Goal: Task Accomplishment & Management: Manage account settings

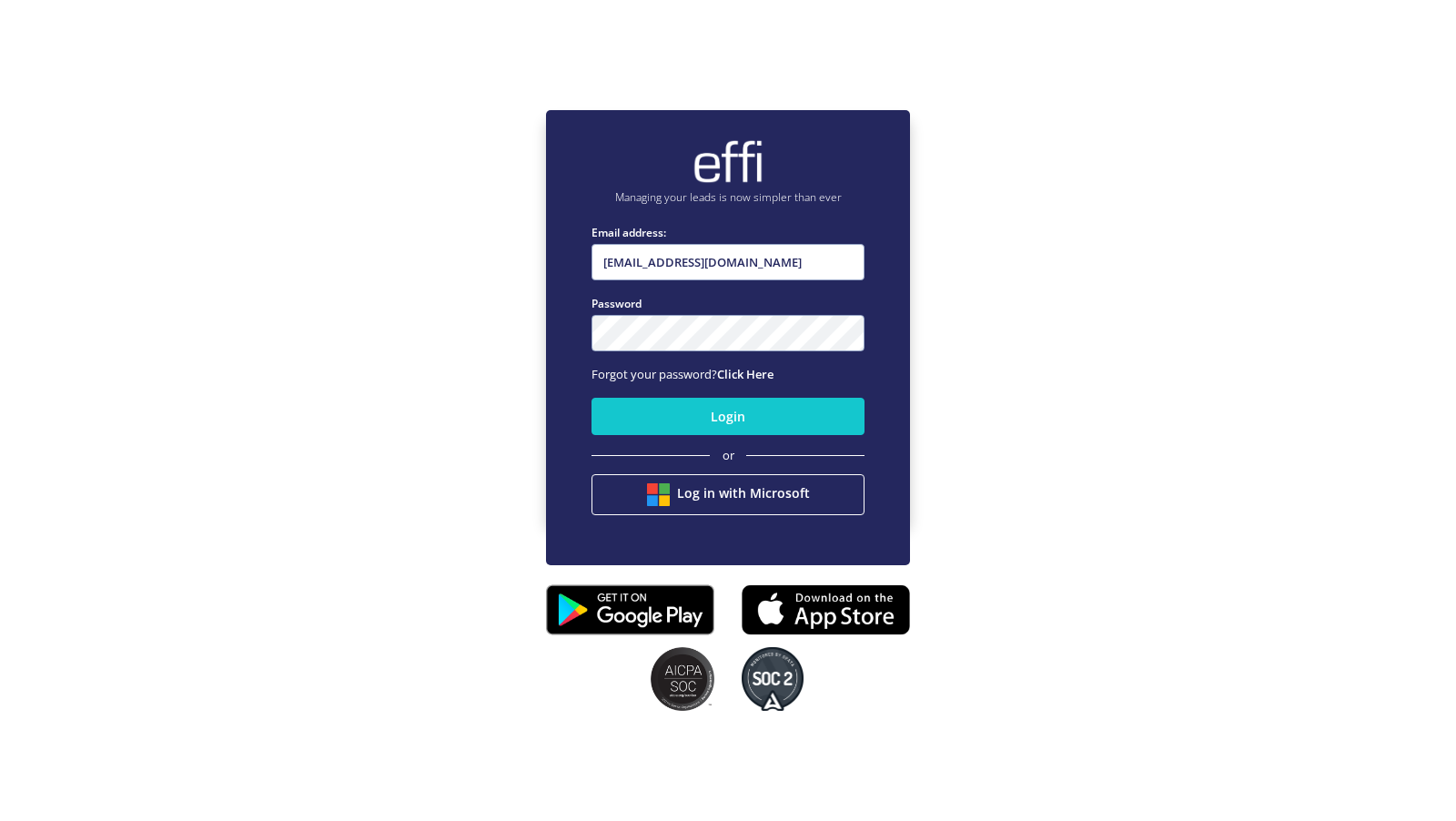
click at [752, 266] on input "[EMAIL_ADDRESS][DOMAIN_NAME]" at bounding box center [728, 261] width 273 height 37
click at [716, 276] on input "[EMAIL_ADDRESS][DOMAIN_NAME]" at bounding box center [728, 261] width 273 height 37
type input "[EMAIL_ADDRESS][DOMAIN_NAME]"
click at [641, 427] on button "Login" at bounding box center [728, 417] width 273 height 38
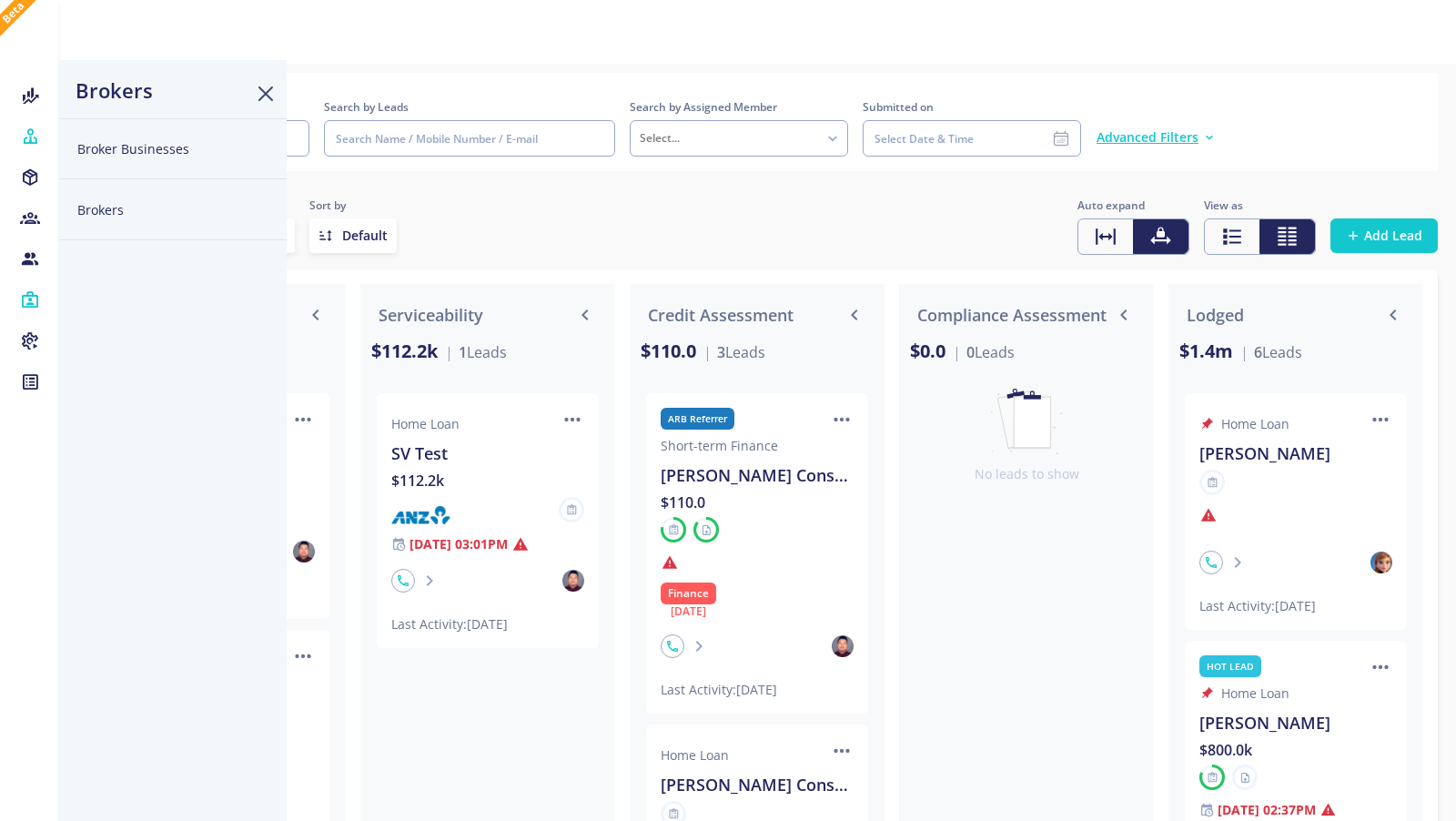
click at [135, 151] on button "Broker Businesses" at bounding box center [173, 149] width 228 height 61
select select
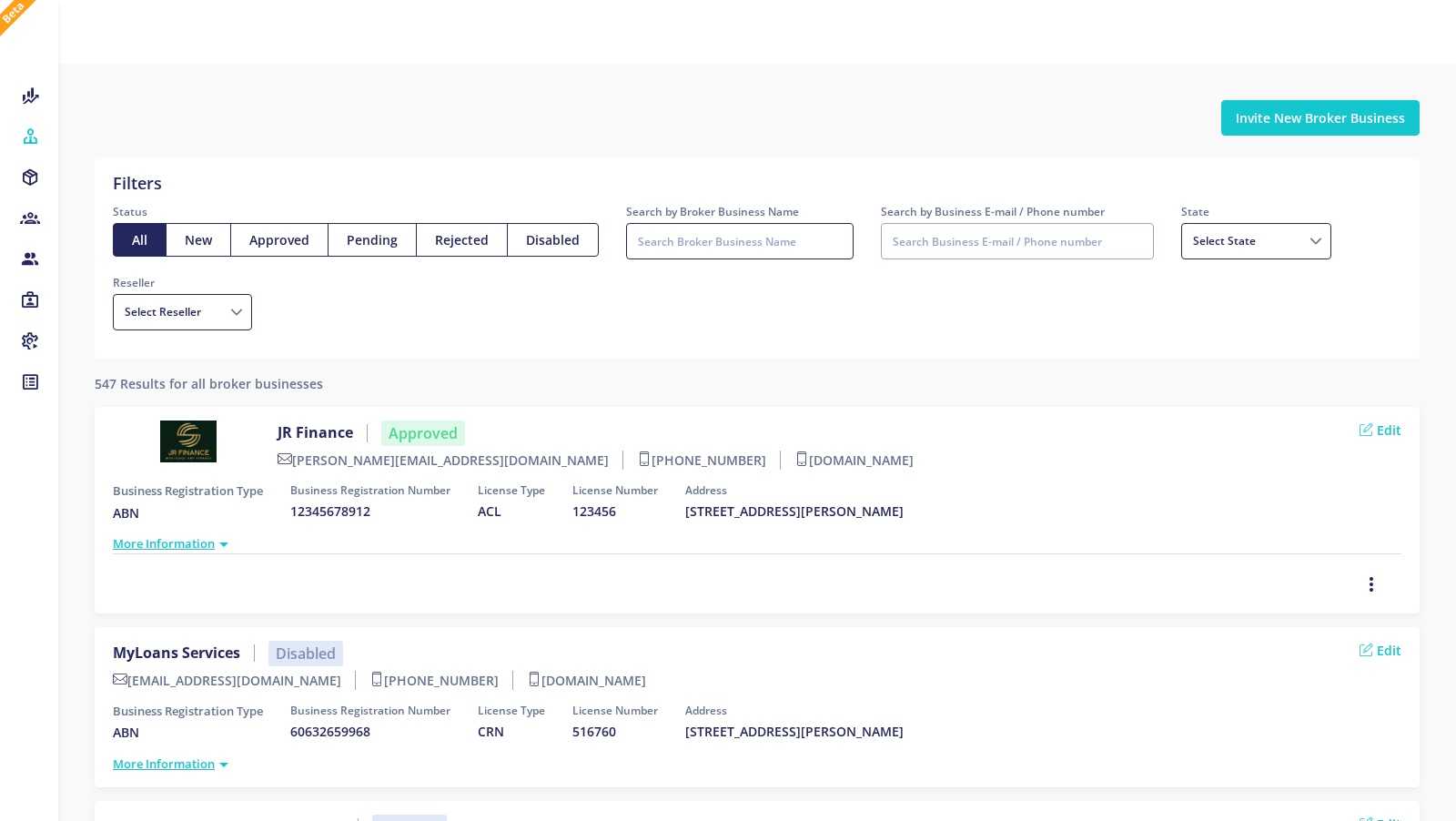
click at [673, 245] on input "Search by Broker Business Name" at bounding box center [740, 241] width 228 height 37
type input "[PERSON_NAME]"
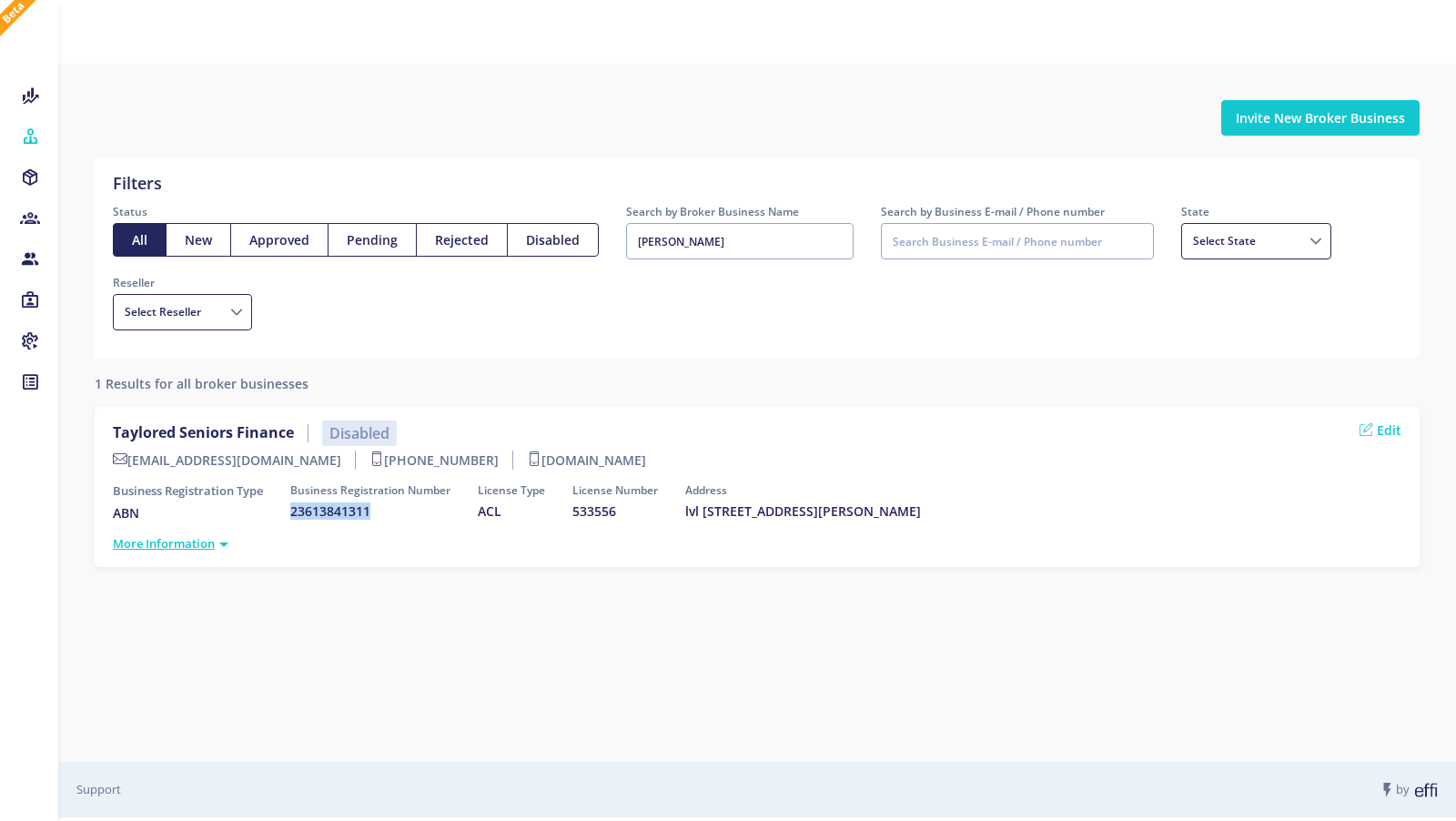
drag, startPoint x: 386, startPoint y: 514, endPoint x: 294, endPoint y: 514, distance: 92.0
click at [294, 514] on h5 "23613841311" at bounding box center [371, 512] width 160 height 15
copy h5 "23613841311"
click at [1263, 119] on button "Invite New Broker Business" at bounding box center [1320, 118] width 198 height 36
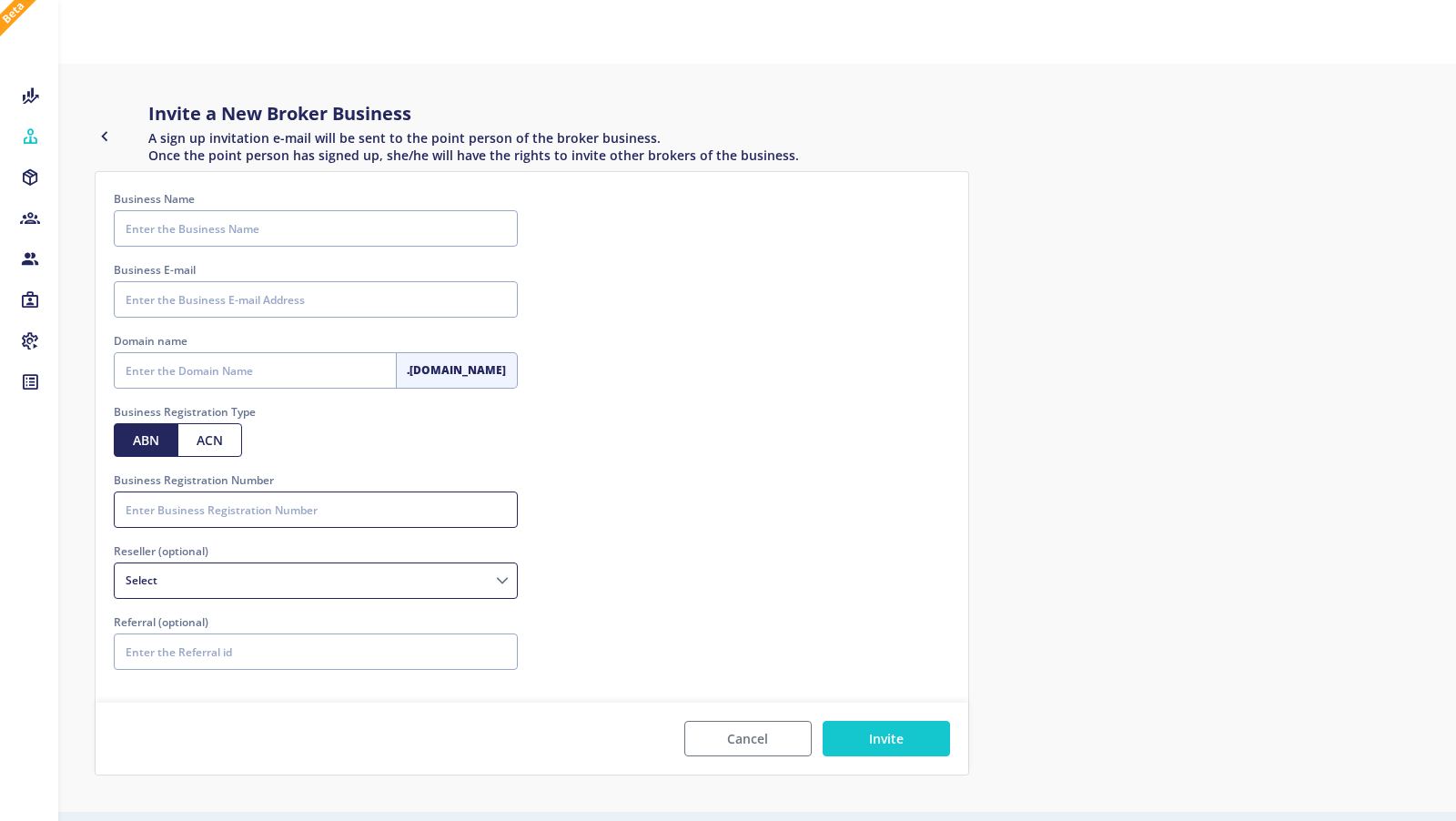
click at [176, 513] on input "Business Registration Number" at bounding box center [316, 509] width 404 height 37
paste input "23613841311"
type input "23613841312"
click at [107, 121] on button "button" at bounding box center [117, 135] width 44 height 35
select select
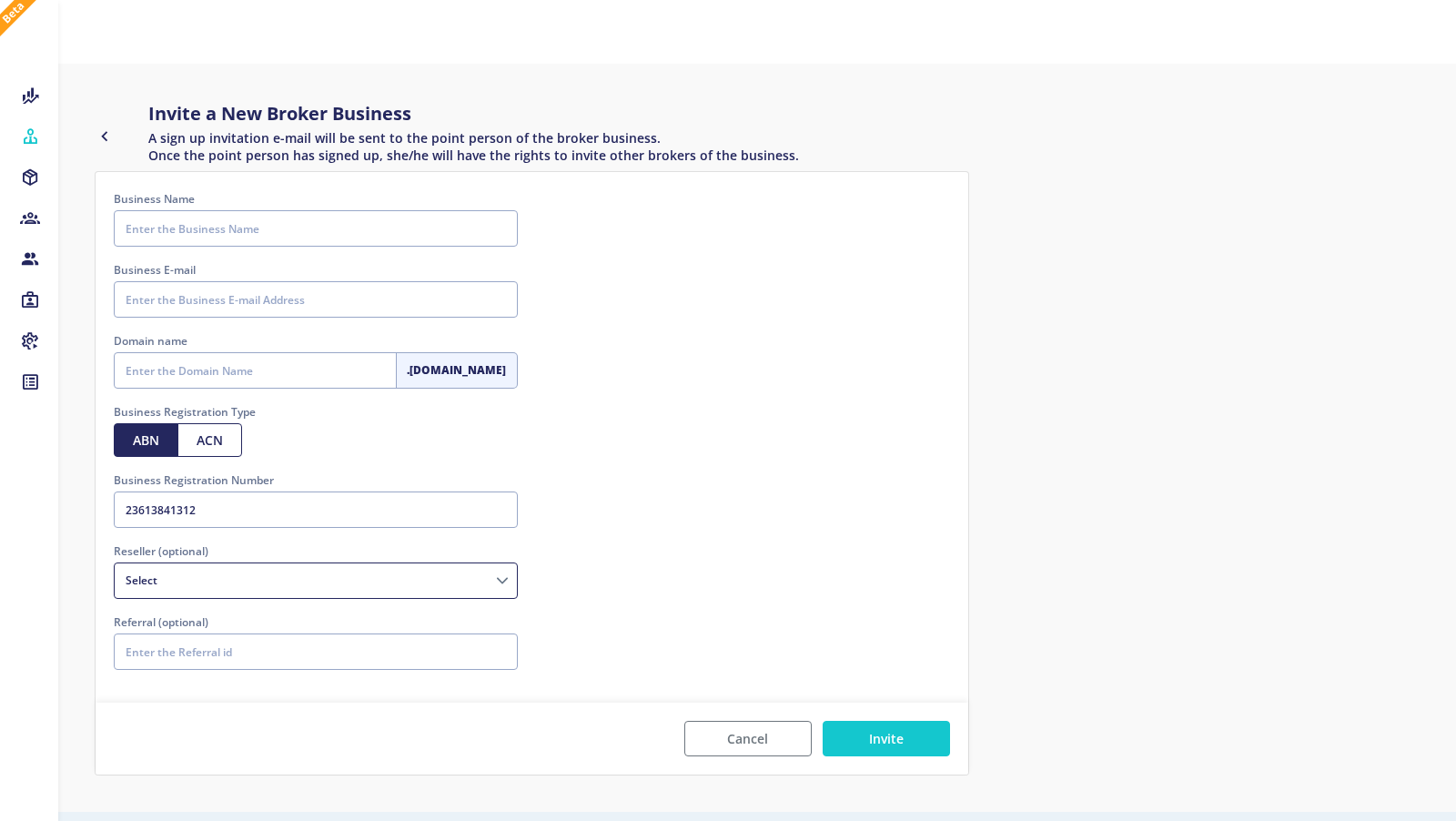
select select
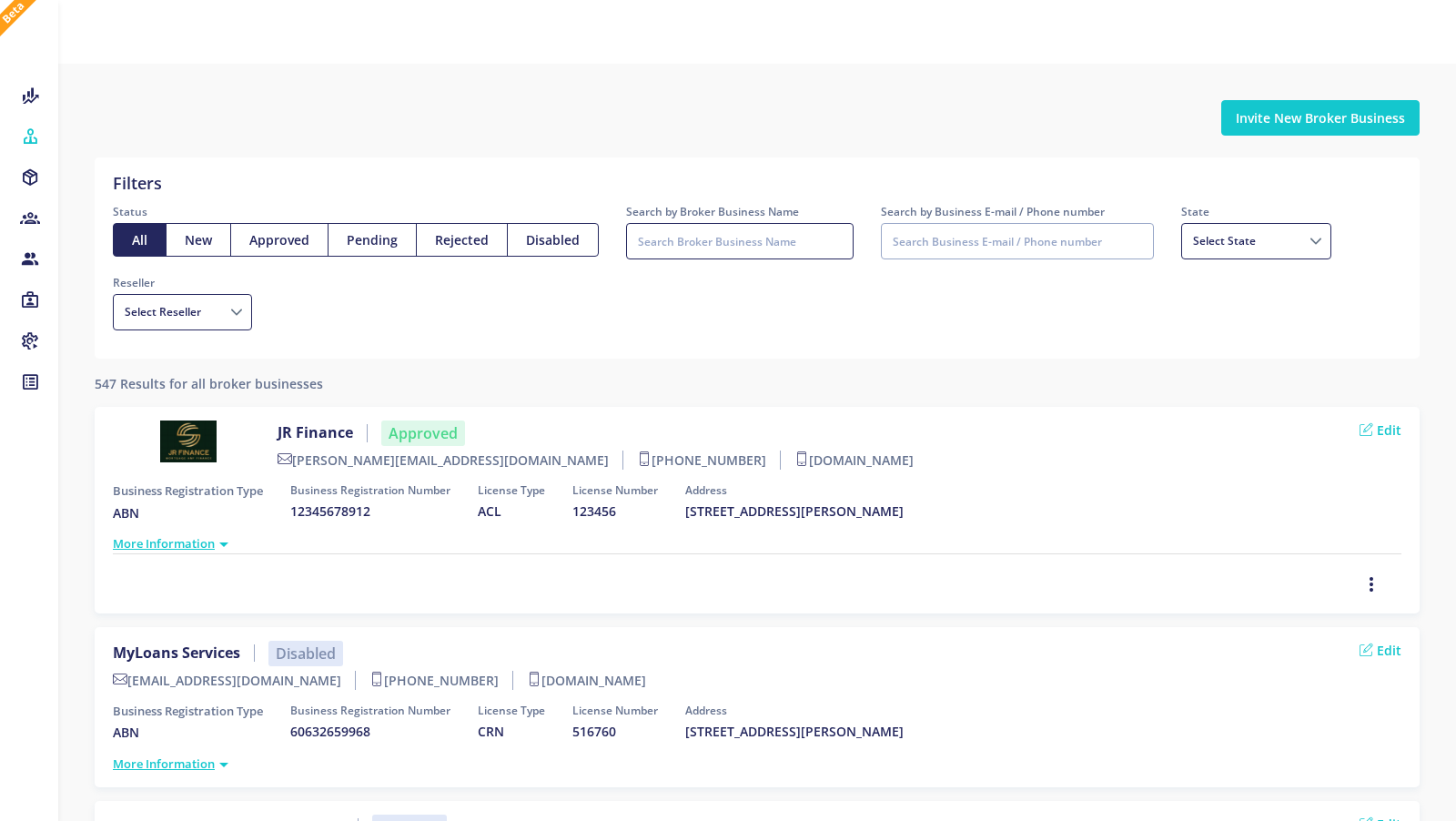
click at [775, 242] on input "Search by Broker Business Name" at bounding box center [740, 241] width 228 height 37
type input "tay"
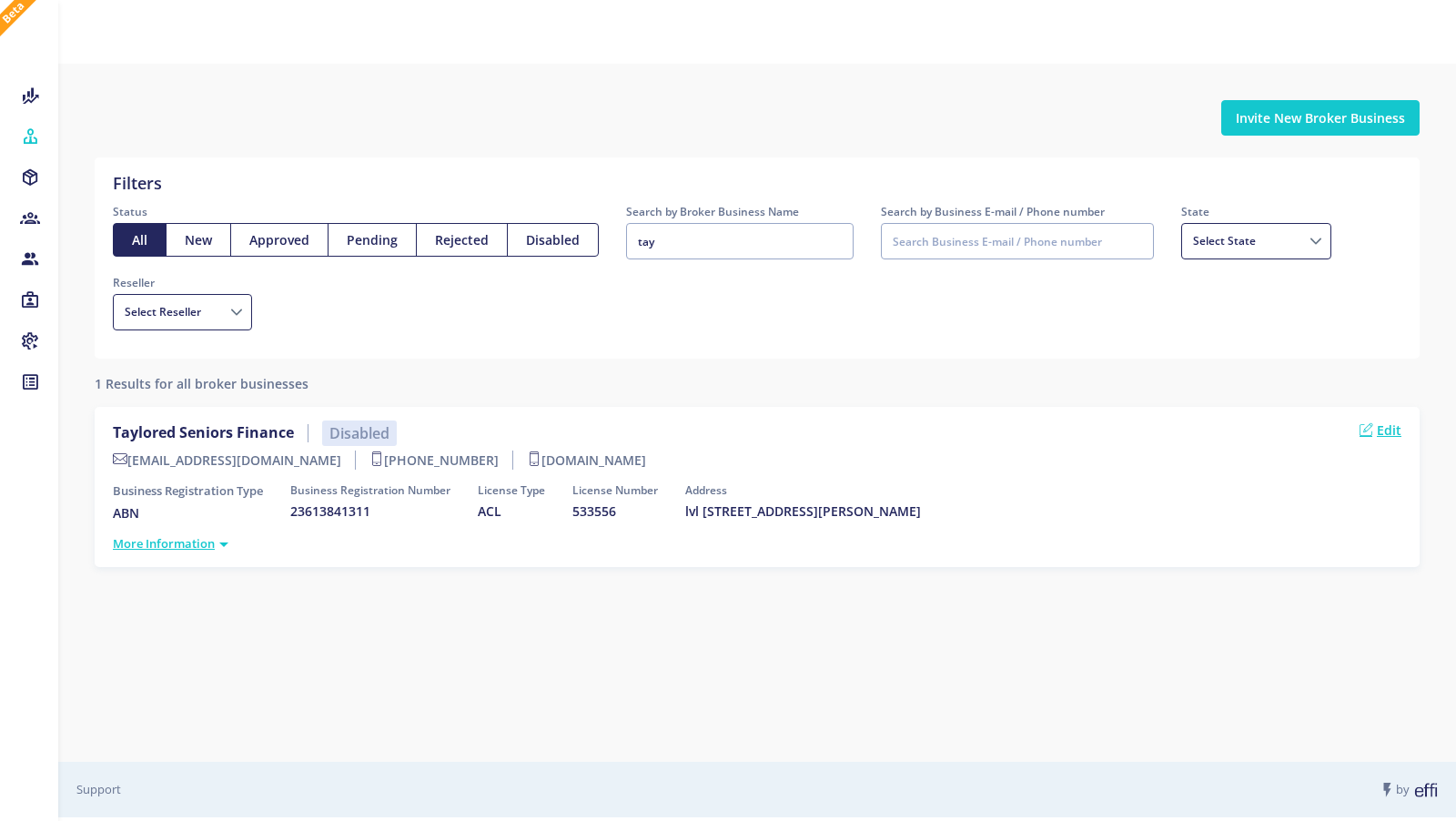
click at [1373, 433] on link "Edit" at bounding box center [1381, 430] width 42 height 19
select select "[GEOGRAPHIC_DATA]"
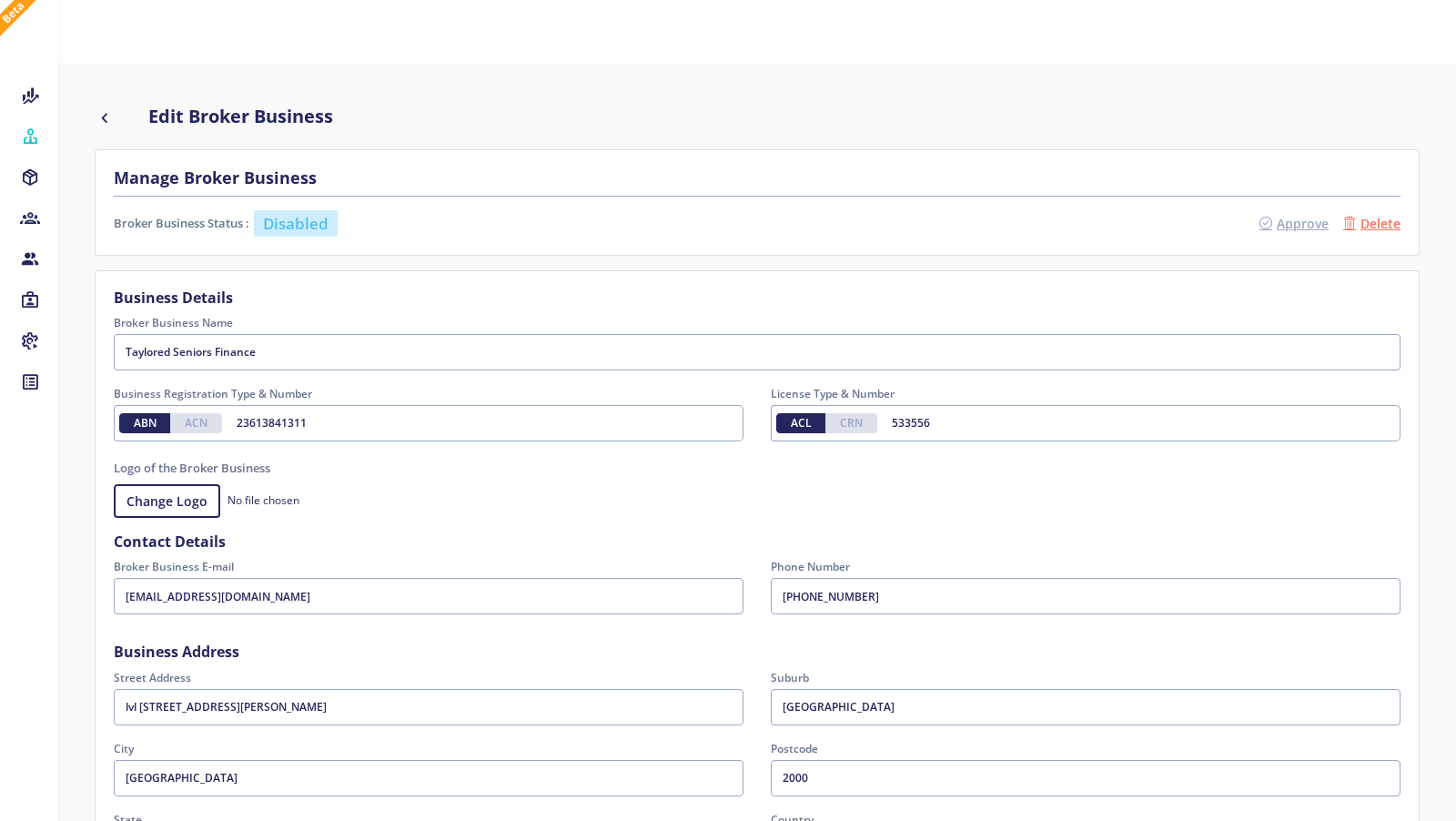
select select "08d7eb2e-21b7-2035-107e-22a4a2960721"
click at [1295, 219] on span "Approve" at bounding box center [1302, 223] width 52 height 19
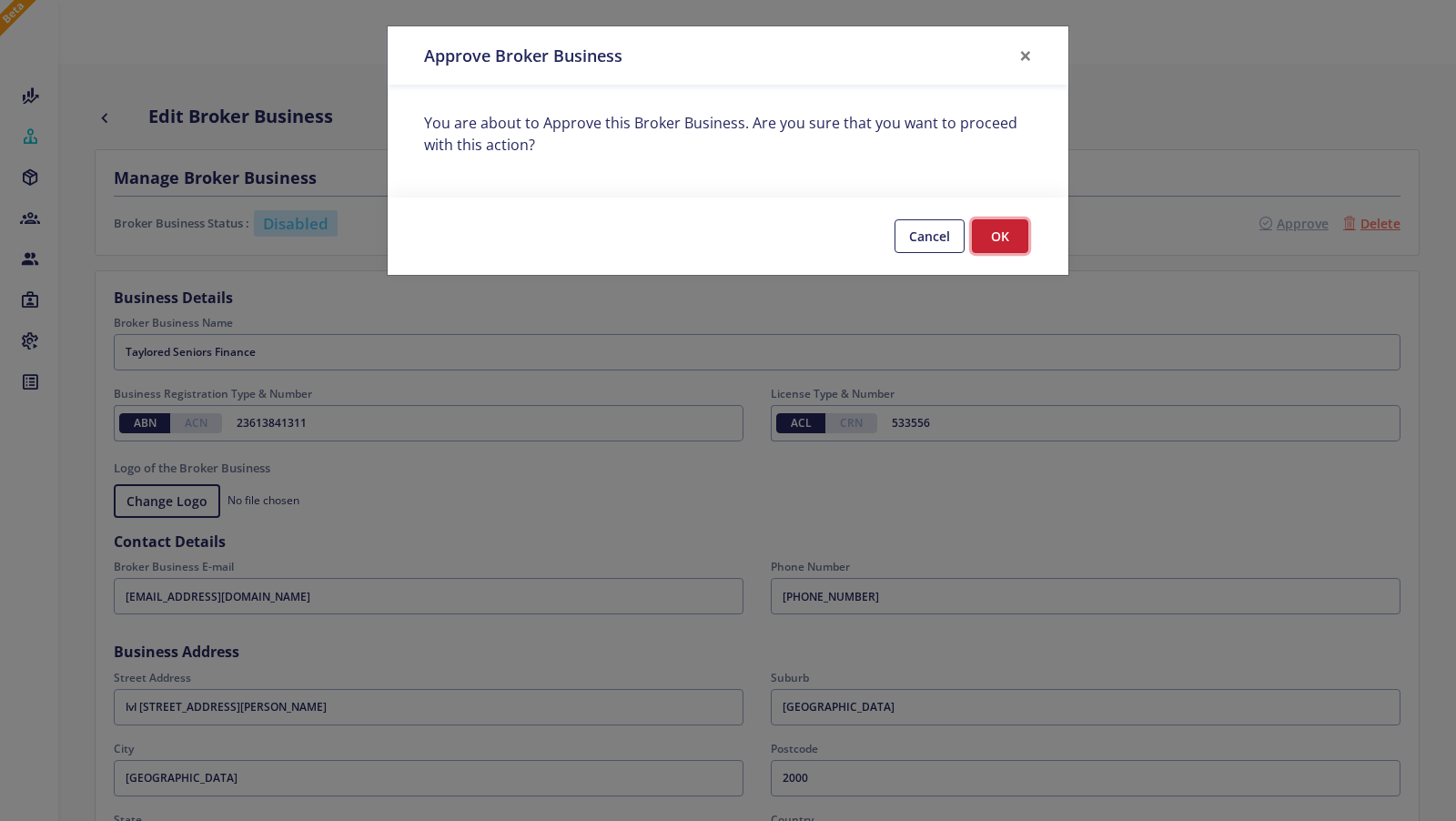
click at [1005, 230] on button "OK" at bounding box center [1000, 236] width 56 height 34
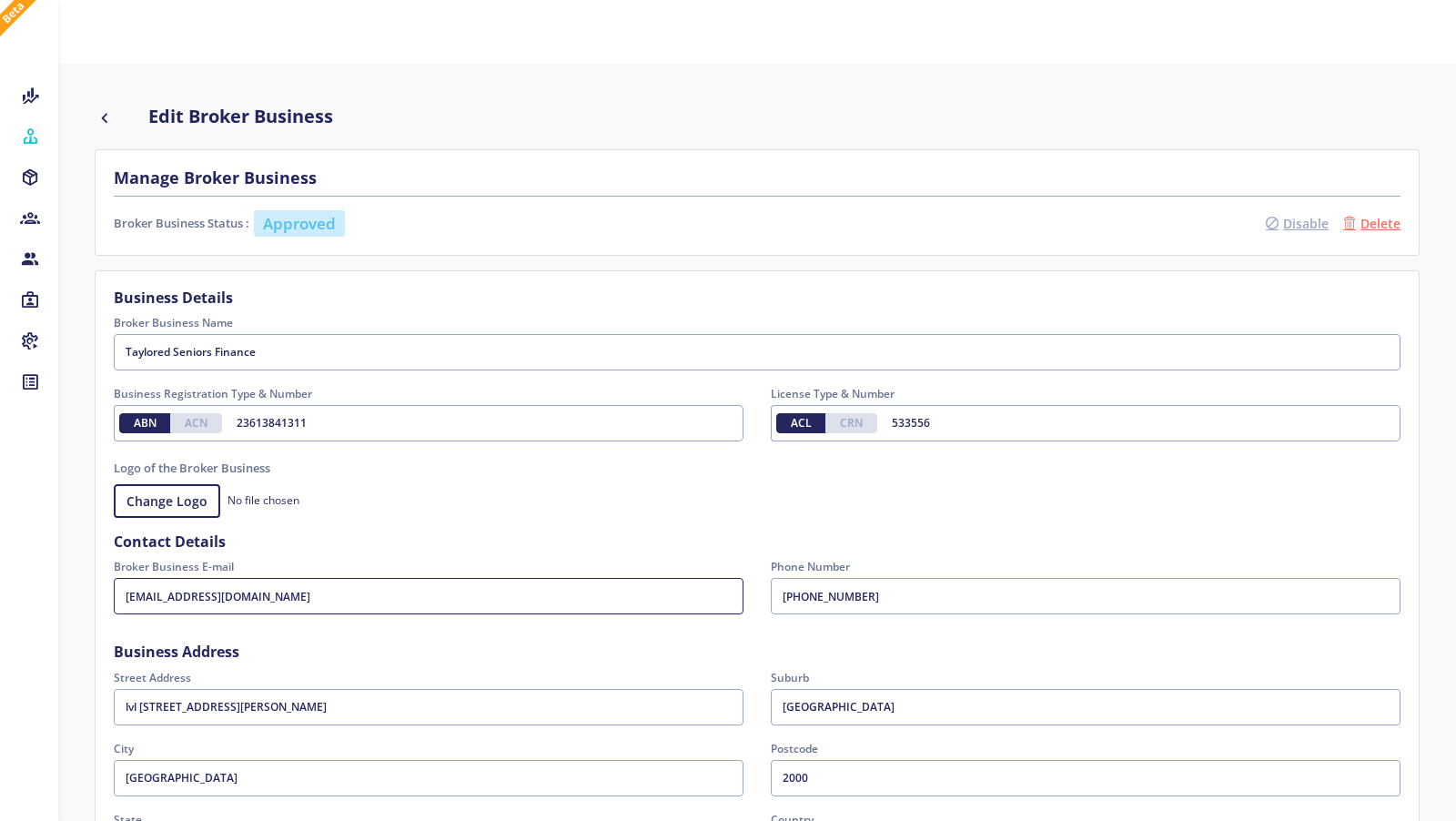
click at [251, 587] on input "[EMAIL_ADDRESS][DOMAIN_NAME]" at bounding box center [429, 595] width 630 height 37
drag, startPoint x: 277, startPoint y: 592, endPoint x: 105, endPoint y: 592, distance: 172.0
click at [114, 592] on div "[EMAIL_ADDRESS][DOMAIN_NAME] Please enter the Broker Business E-mail" at bounding box center [429, 595] width 630 height 37
paste input "[PERSON_NAME][EMAIL_ADDRESS][DOMAIN_NAME]"
type input "[PERSON_NAME][EMAIL_ADDRESS][DOMAIN_NAME]"
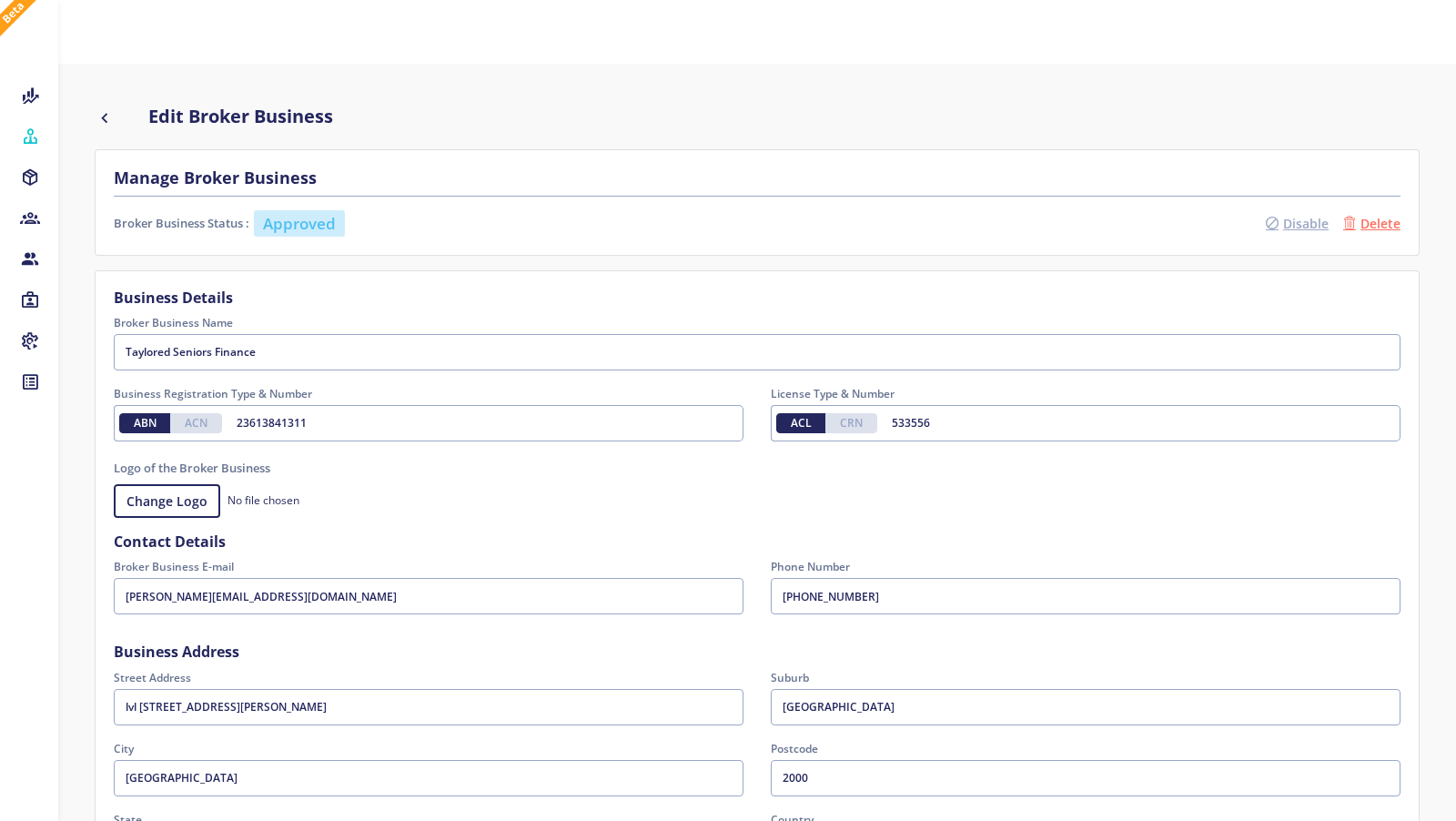
click at [472, 545] on h4 "Contact Details" at bounding box center [757, 542] width 1287 height 17
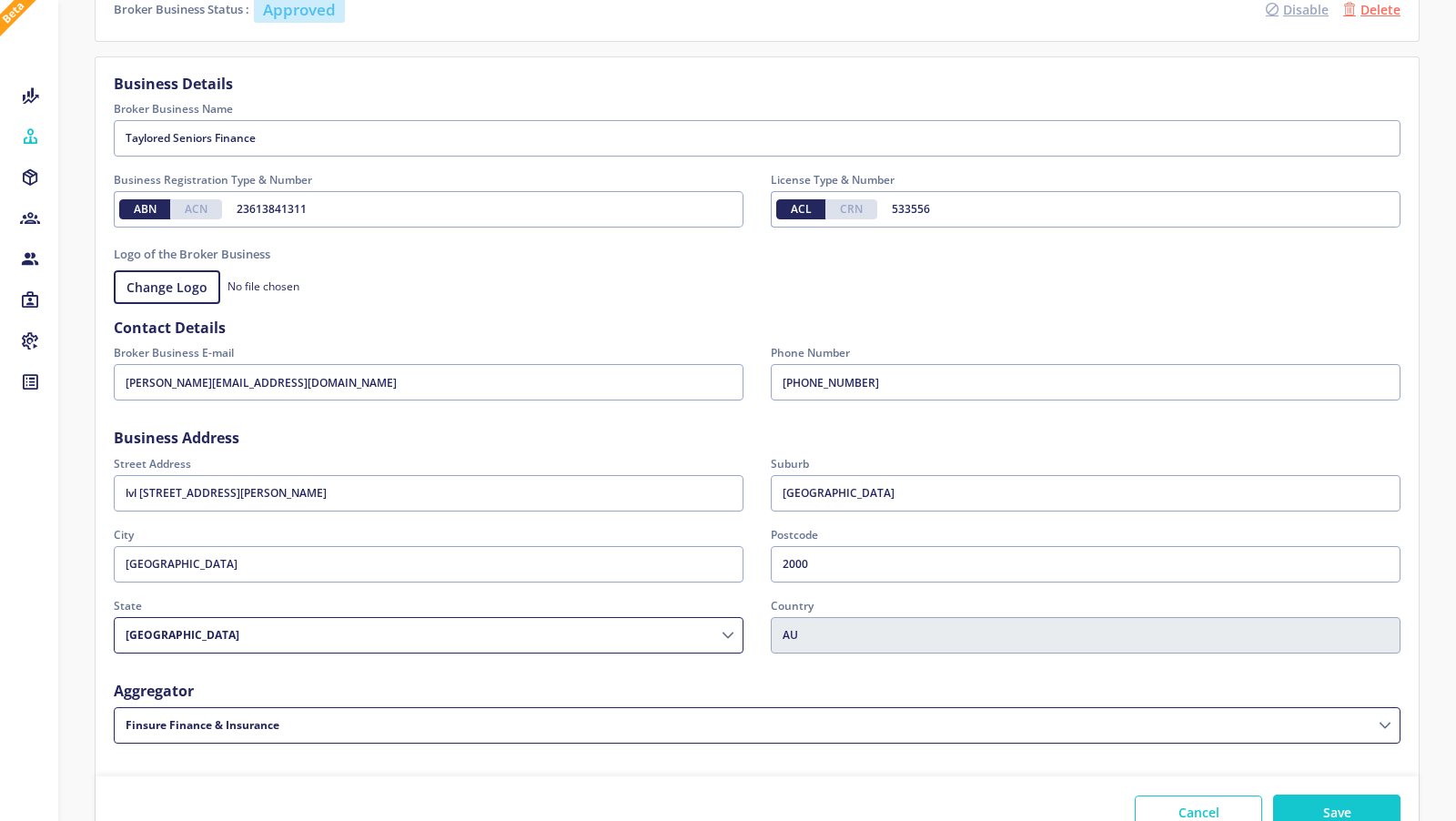
scroll to position [329, 0]
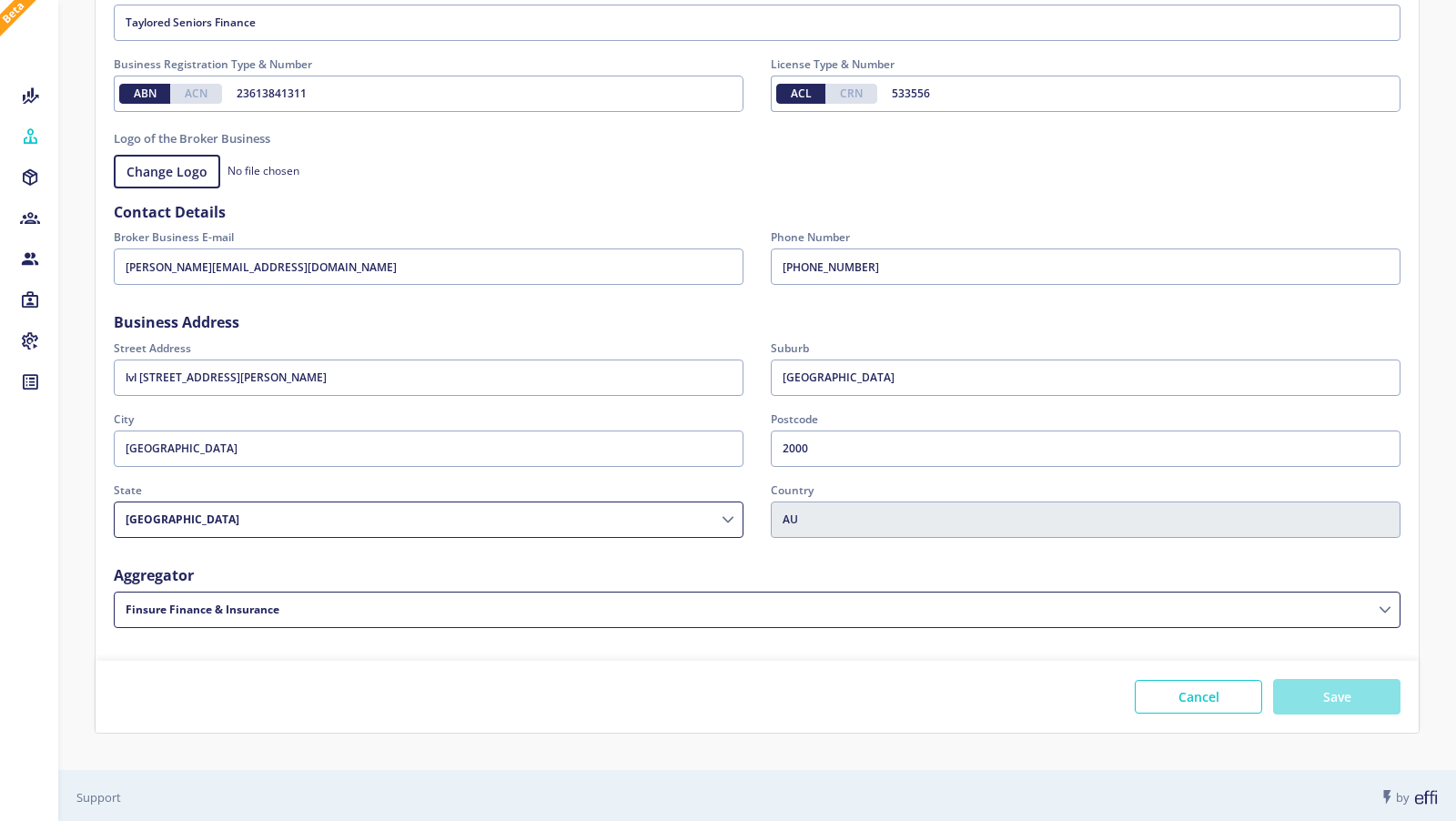
click at [1336, 688] on button "Save" at bounding box center [1337, 697] width 127 height 36
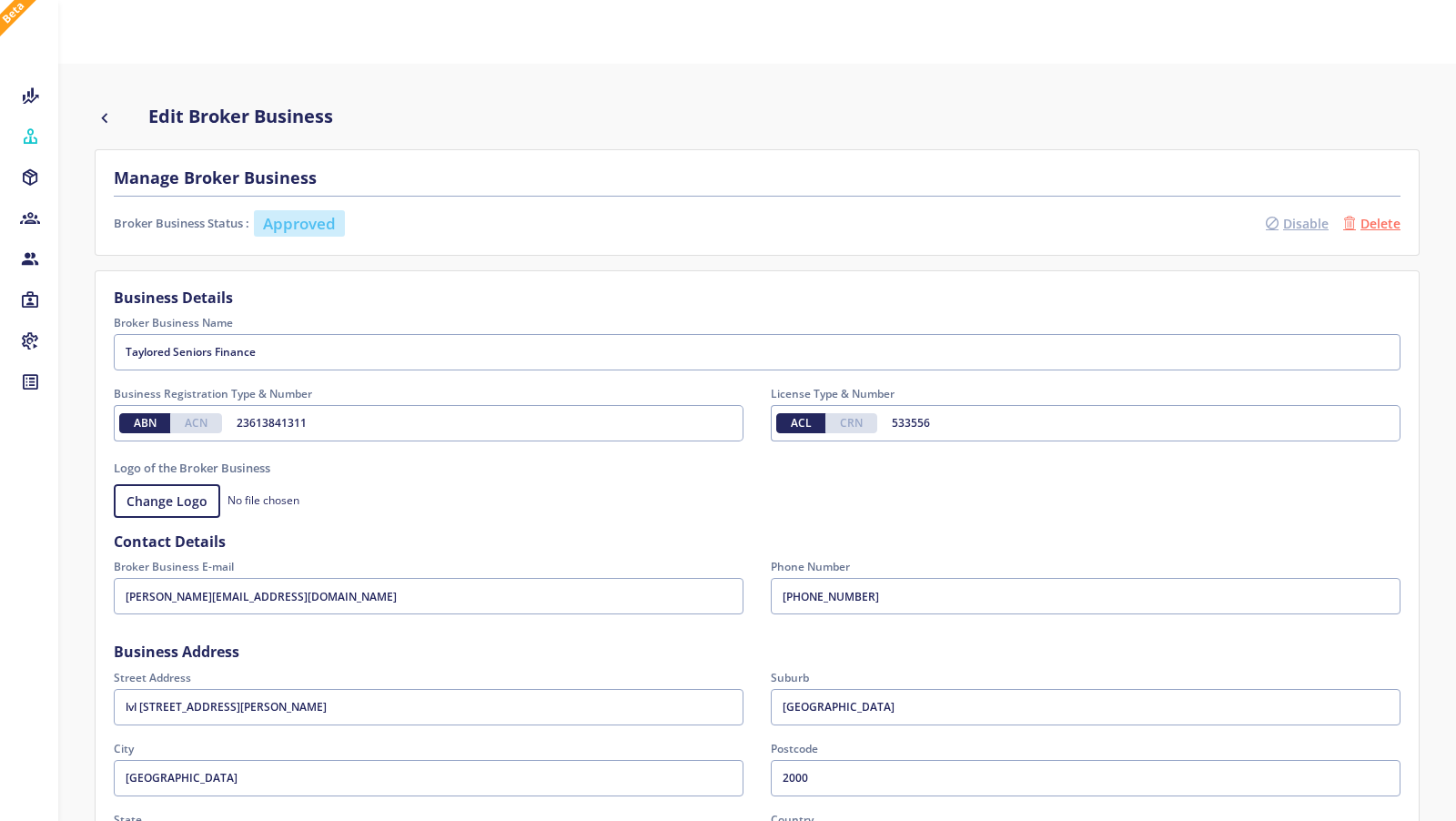
select select
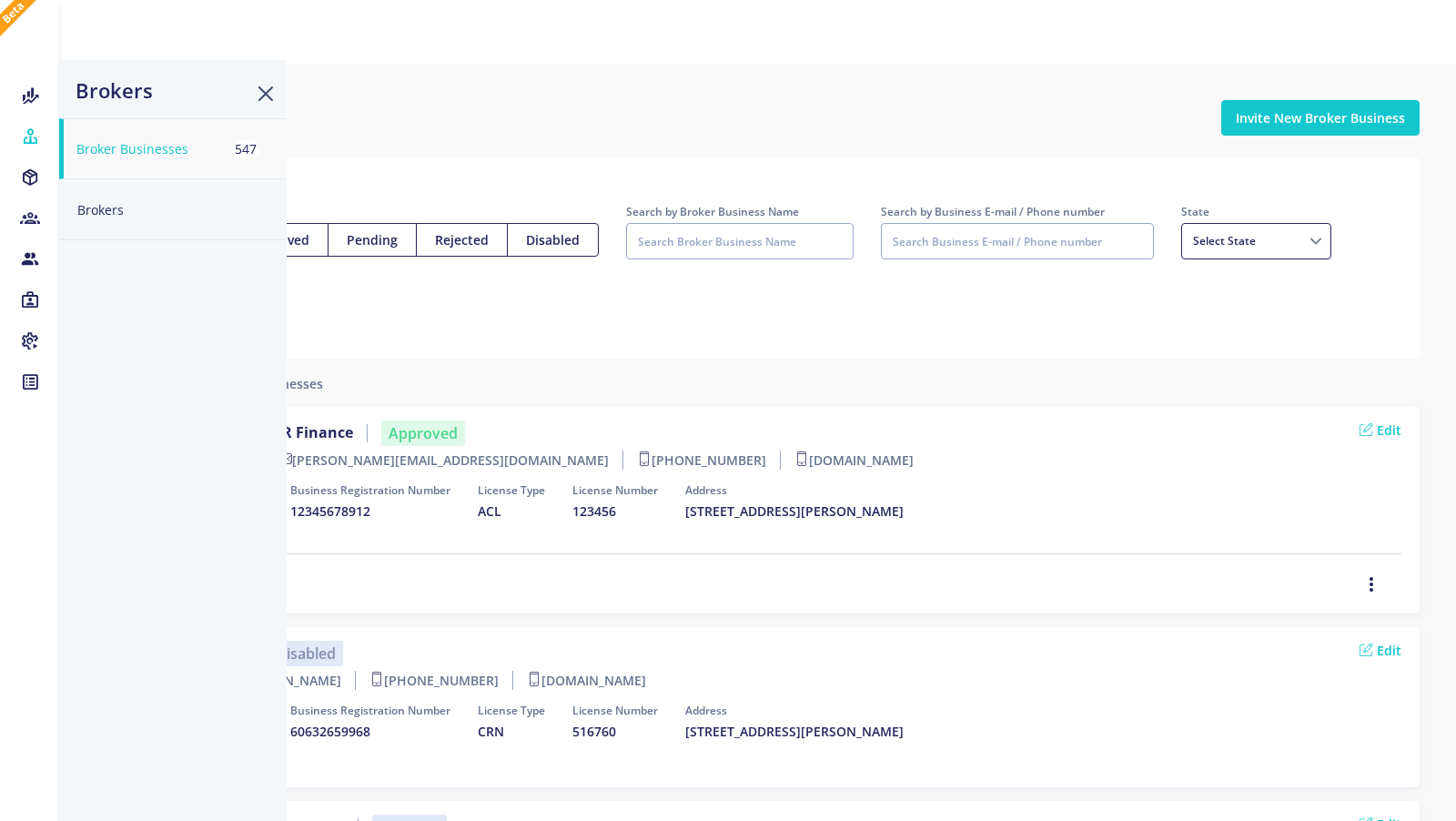
click at [135, 209] on button "Brokers" at bounding box center [173, 210] width 228 height 61
select select
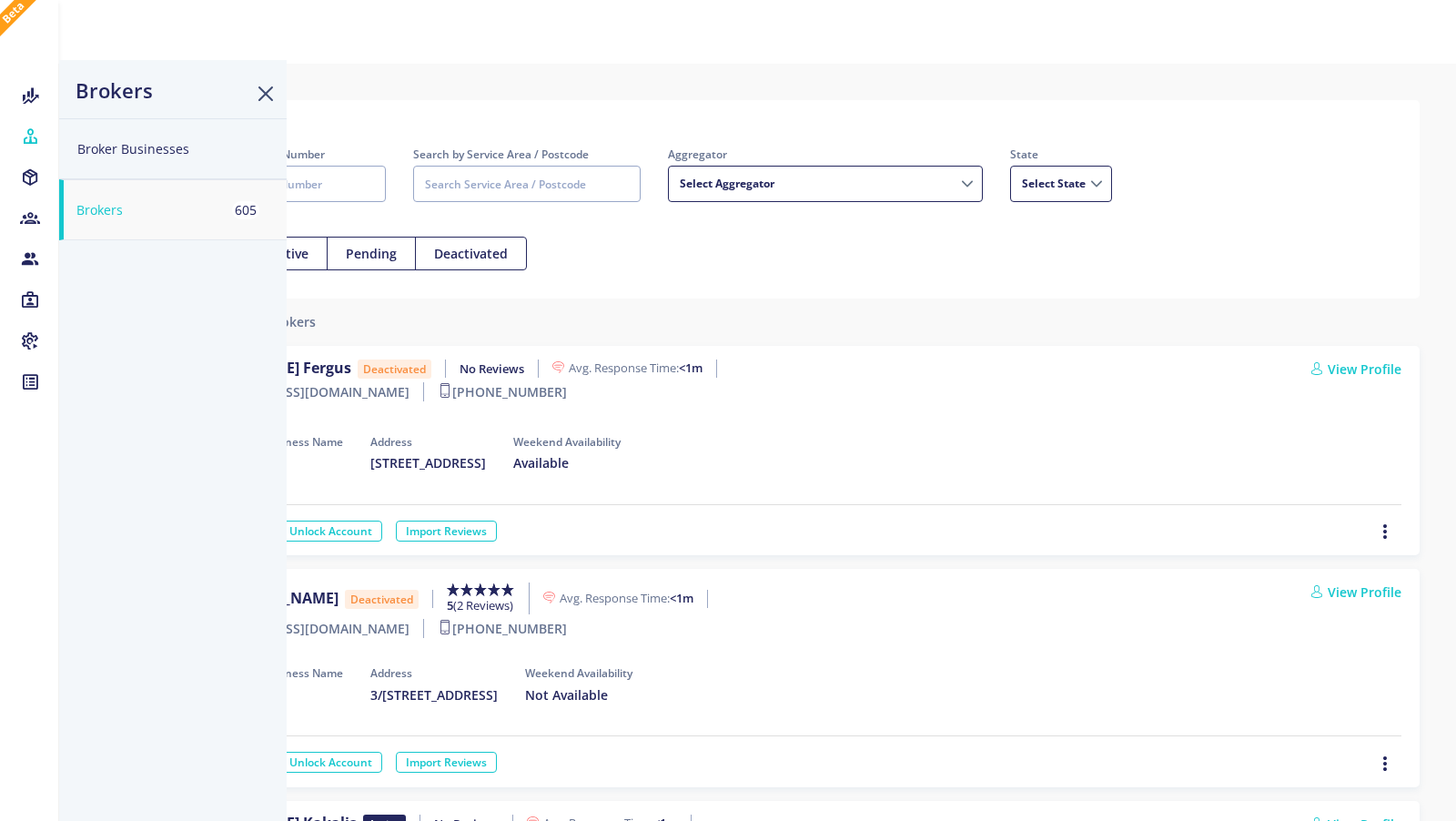
click at [24, 134] on icon at bounding box center [29, 135] width 20 height 18
click at [133, 154] on button "Broker Businesses" at bounding box center [173, 149] width 228 height 61
select select
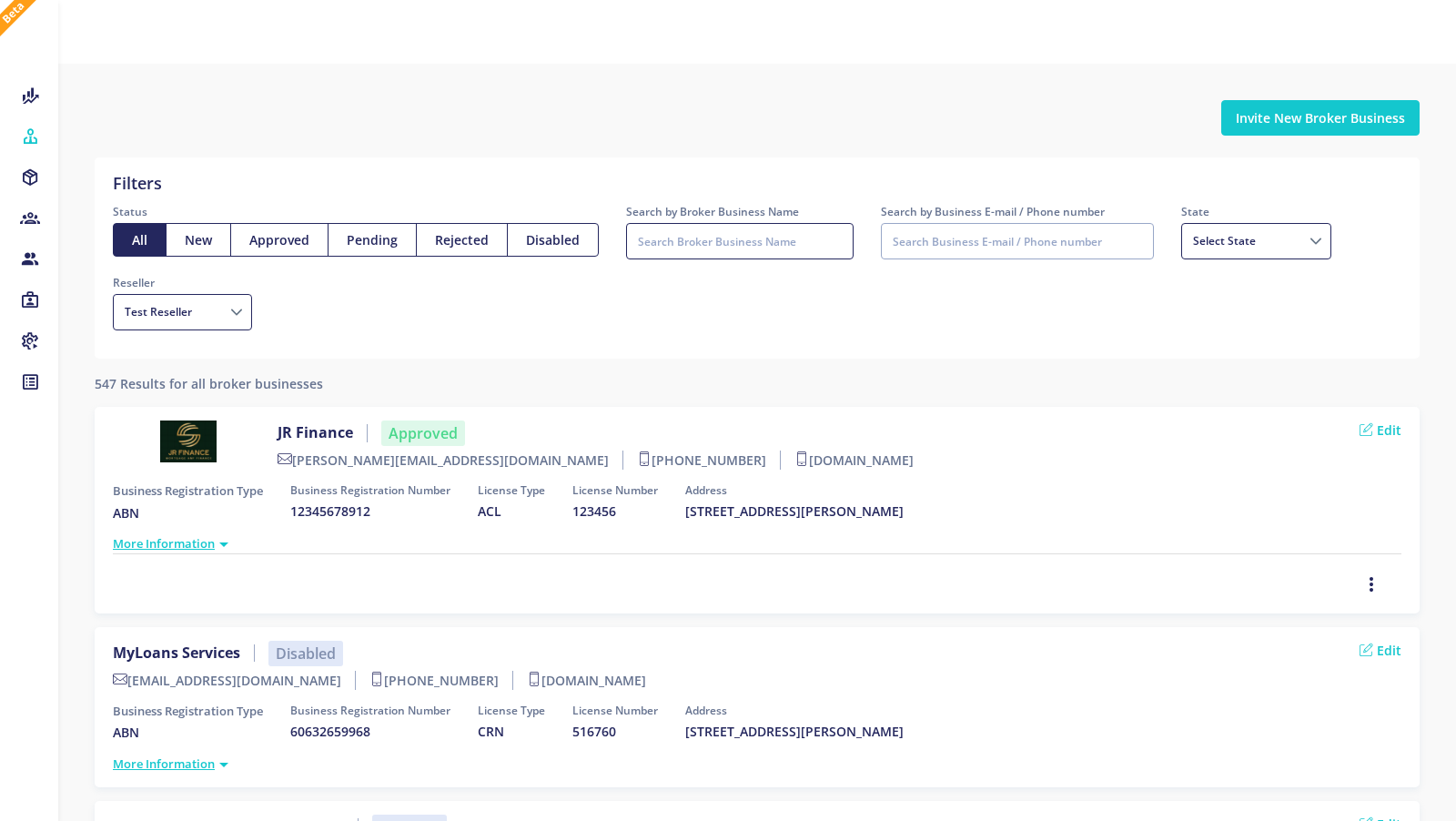
click at [691, 232] on input "Search by Broker Business Name" at bounding box center [740, 241] width 228 height 37
type input "[PERSON_NAME]"
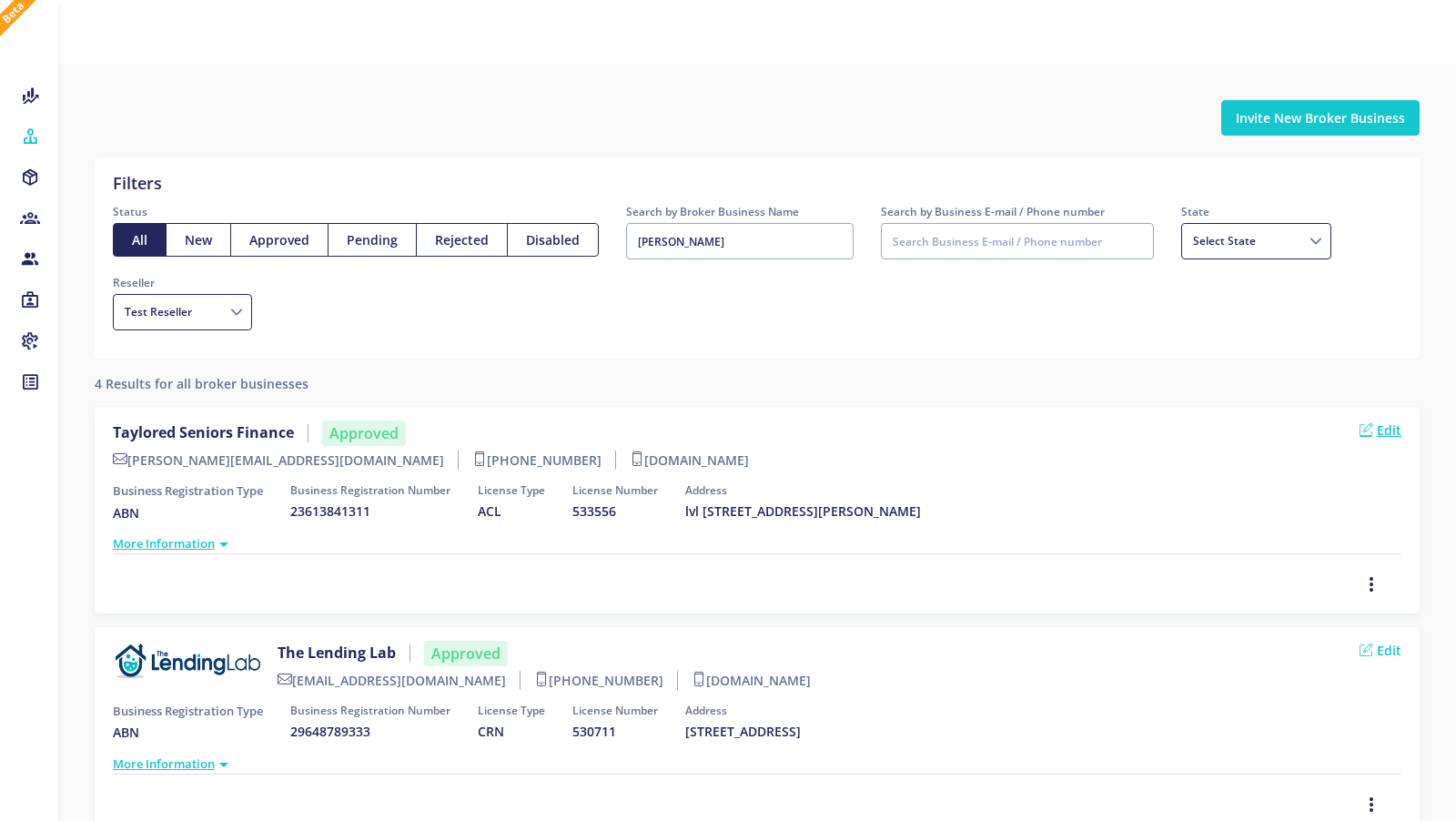
click at [1392, 434] on link "Edit" at bounding box center [1381, 430] width 42 height 19
select select "[GEOGRAPHIC_DATA]"
select select "08d7eb2e-21b7-2035-107e-22a4a2960721"
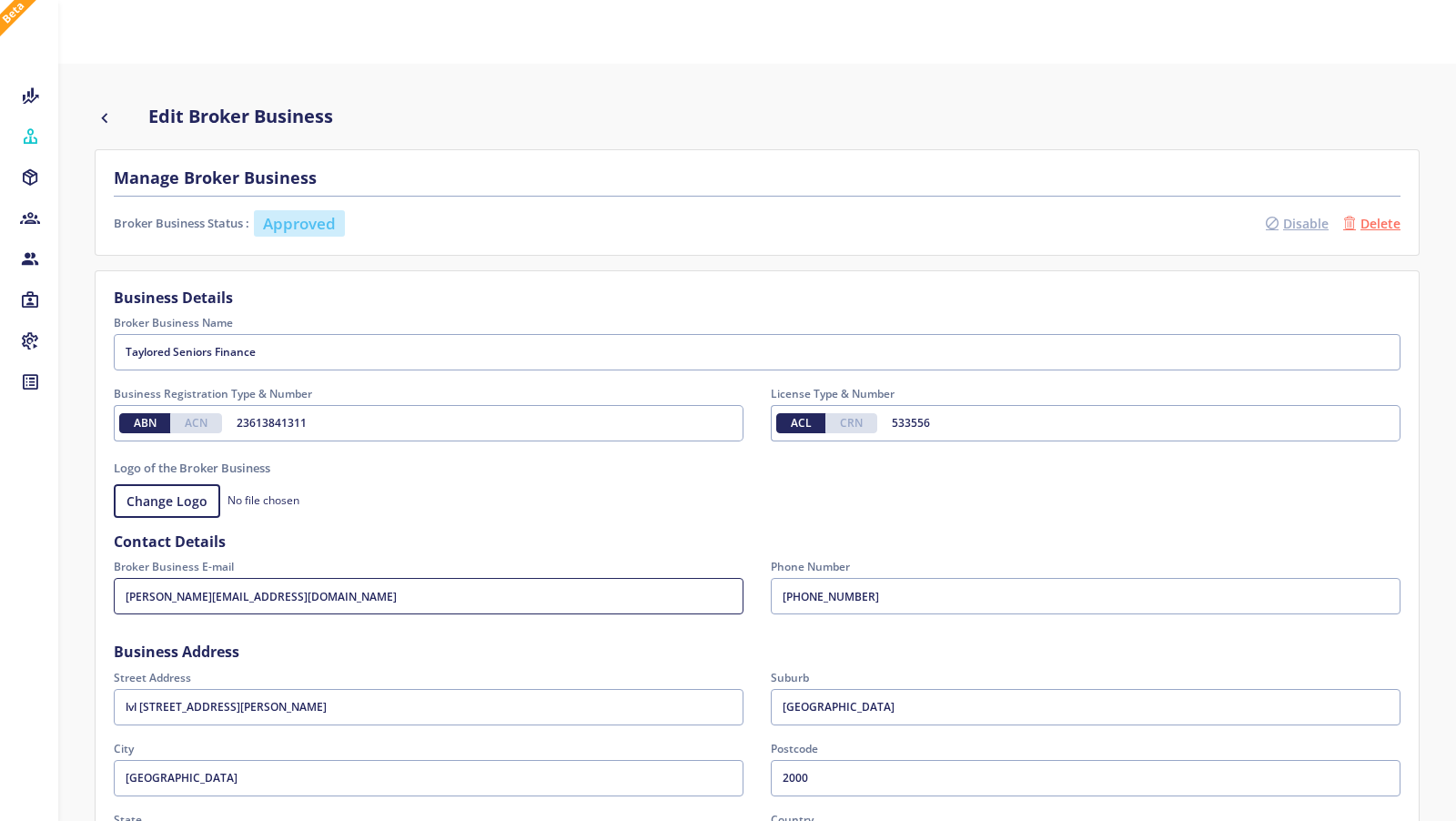
drag, startPoint x: 293, startPoint y: 591, endPoint x: 33, endPoint y: 590, distance: 260.0
click at [33, 590] on div "Referrers Leads Workflows Forms Edit Broker Business Manage Broker Business Bro…" at bounding box center [728, 577] width 1456 height 1155
click at [261, 606] on input "Broker Business E-mail" at bounding box center [429, 595] width 630 height 37
paste input "[EMAIL_ADDRESS][DOMAIN_NAME]"
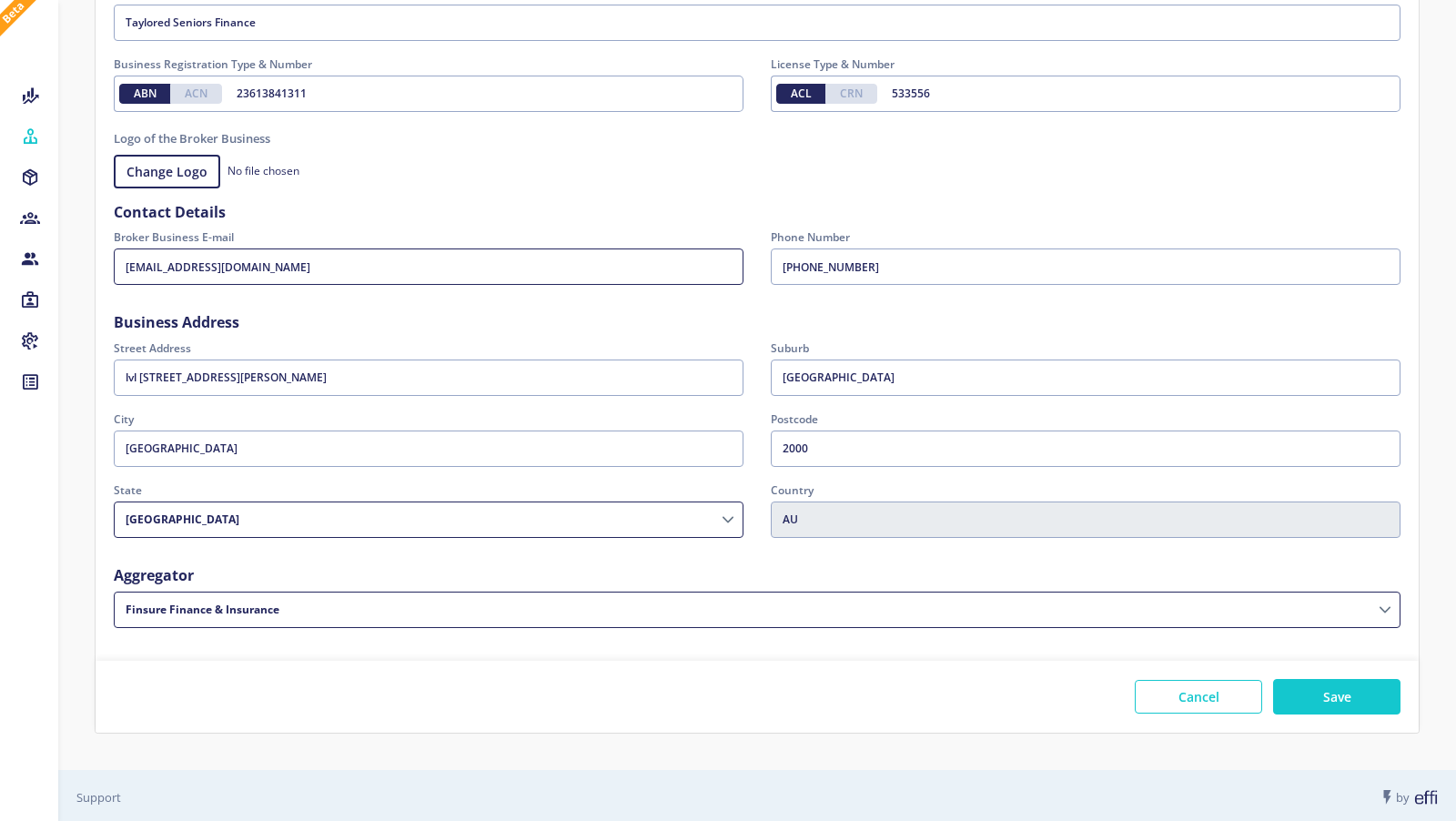
type input "[EMAIL_ADDRESS][DOMAIN_NAME]"
click at [1320, 660] on div "Cancel Save" at bounding box center [757, 696] width 1323 height 71
click at [1320, 722] on div "Cancel Save" at bounding box center [757, 696] width 1323 height 71
click at [1320, 705] on button "Save" at bounding box center [1337, 697] width 127 height 36
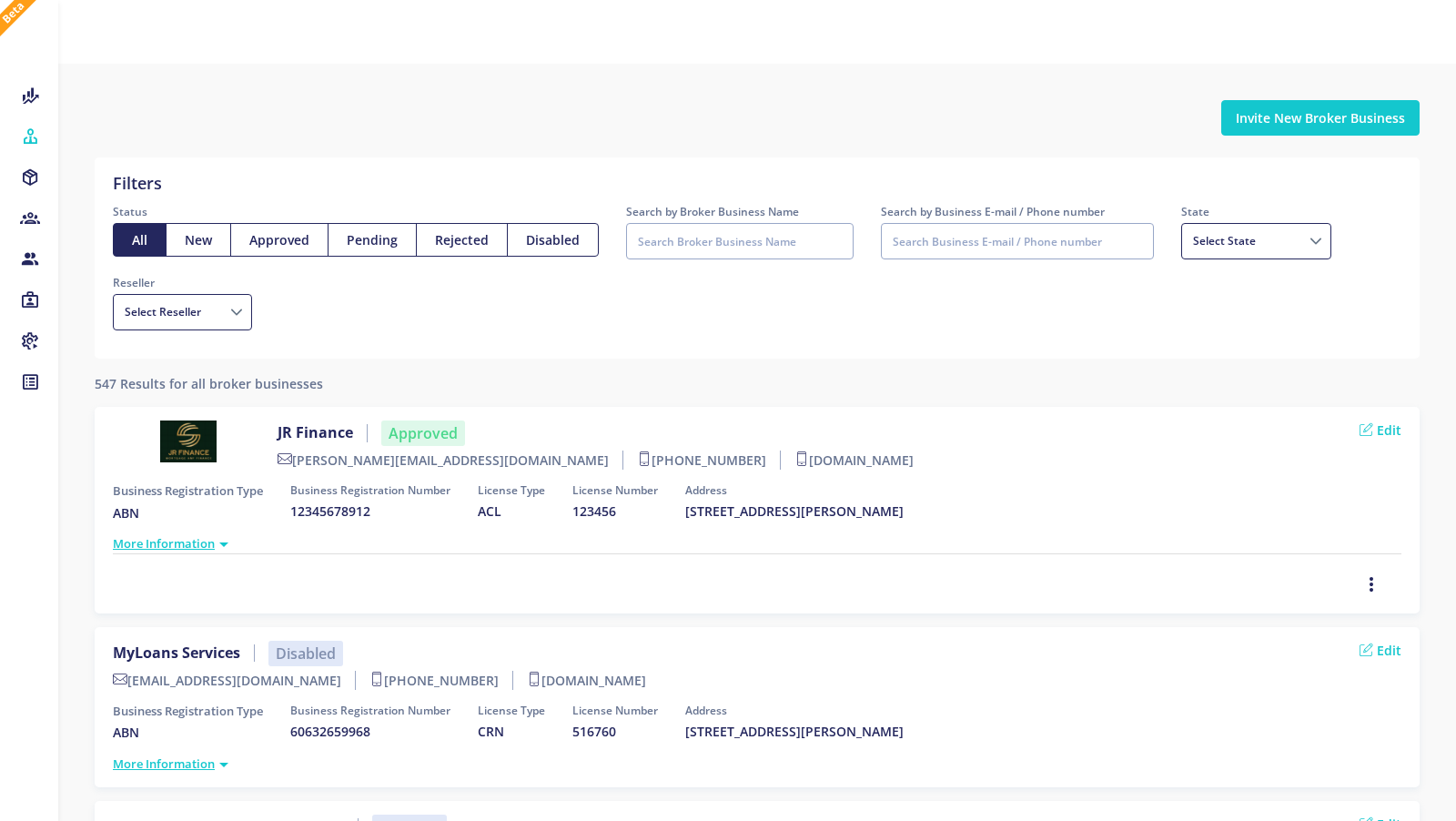
click at [969, 211] on label "Search by Business E-mail / Phone number" at bounding box center [1018, 212] width 273 height 17
click at [969, 223] on input "Search by Business E-mail / Phone number" at bounding box center [1018, 241] width 273 height 37
type input "ray"
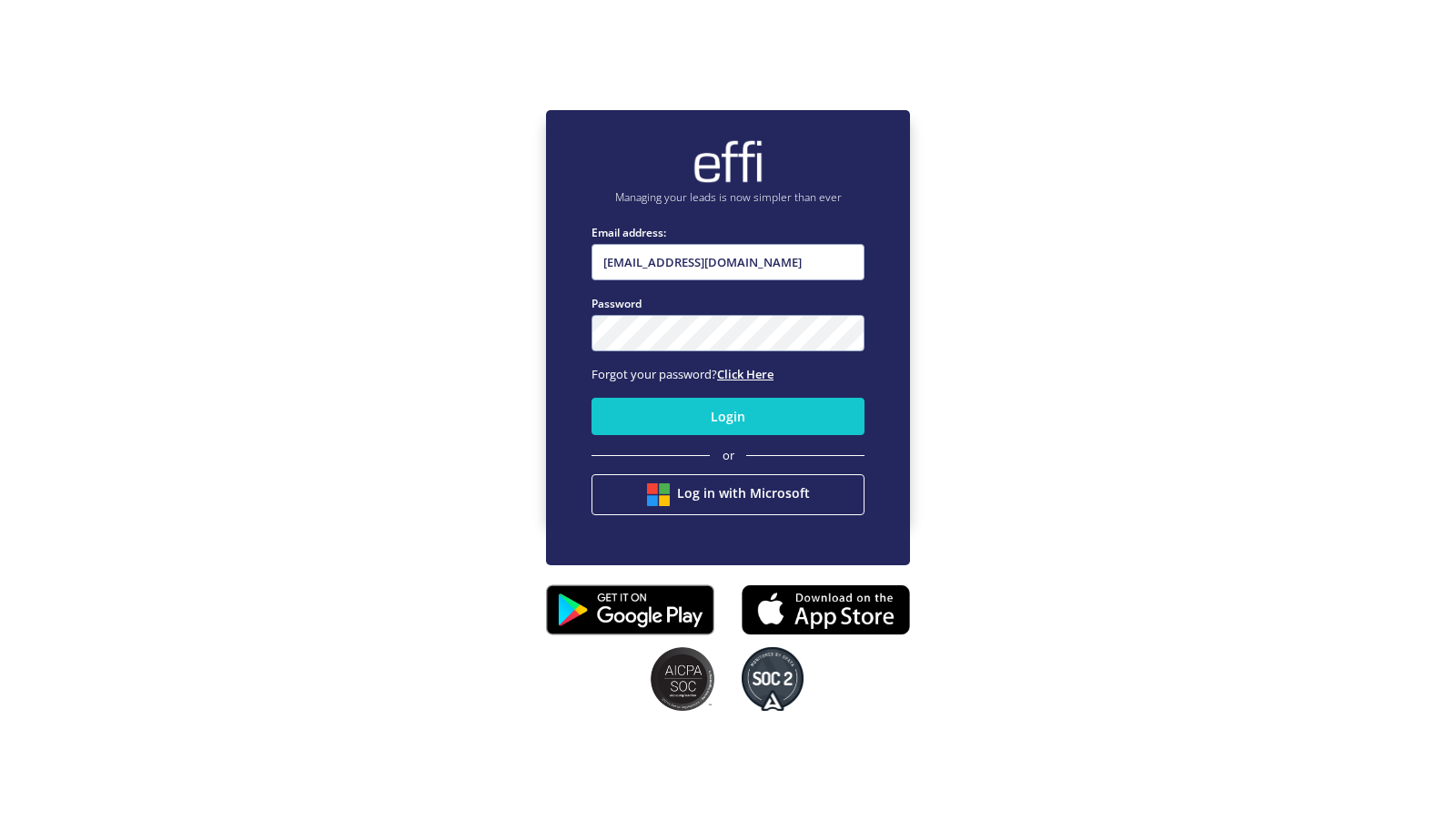
click at [754, 380] on link "Click Here" at bounding box center [745, 373] width 56 height 16
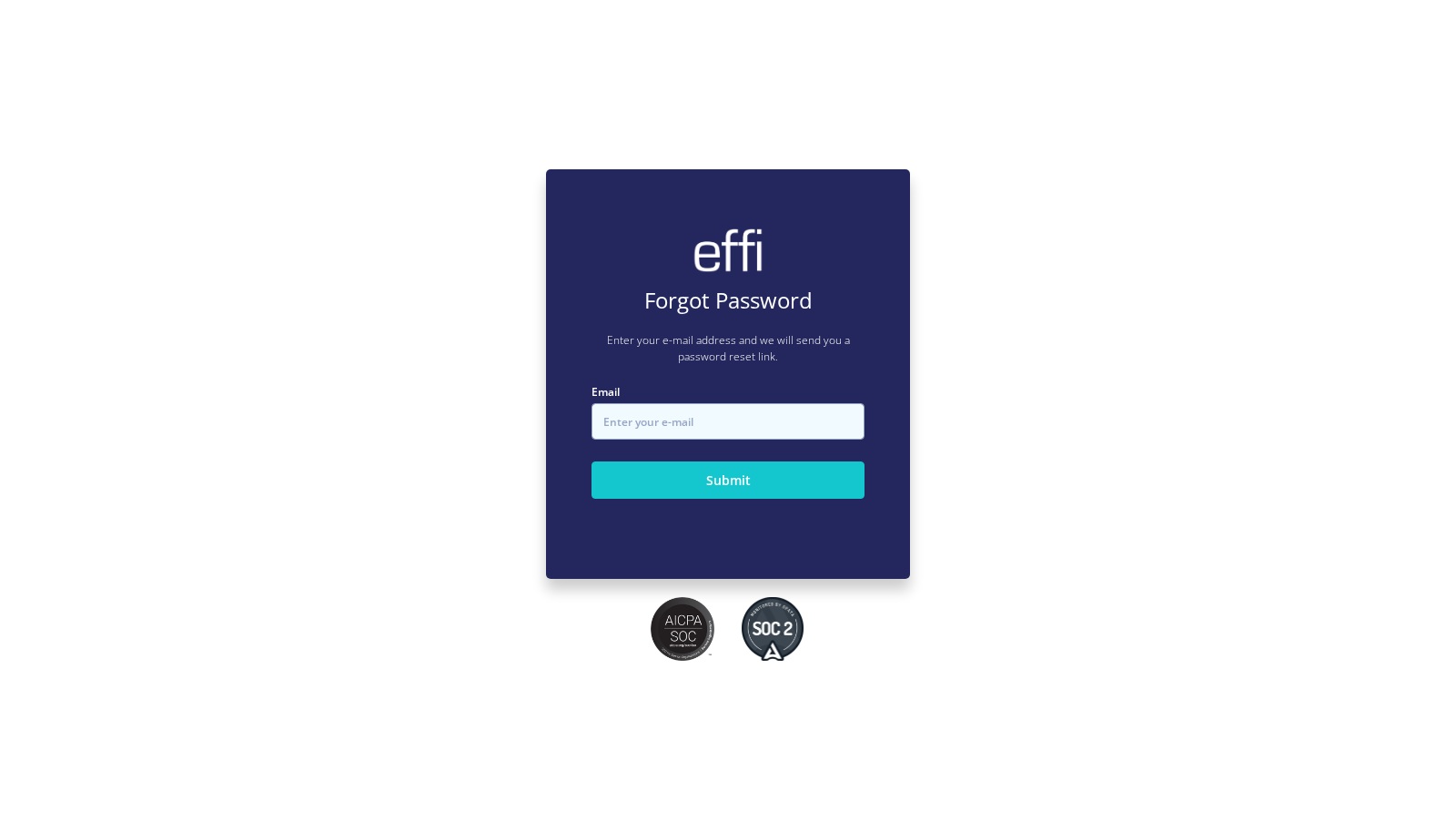
type input "Infinity@effi.com.au"
click at [707, 429] on input "Infinity@effi.com.au" at bounding box center [728, 421] width 273 height 37
click at [709, 429] on input "Infinity@effi.com.au" at bounding box center [728, 421] width 273 height 37
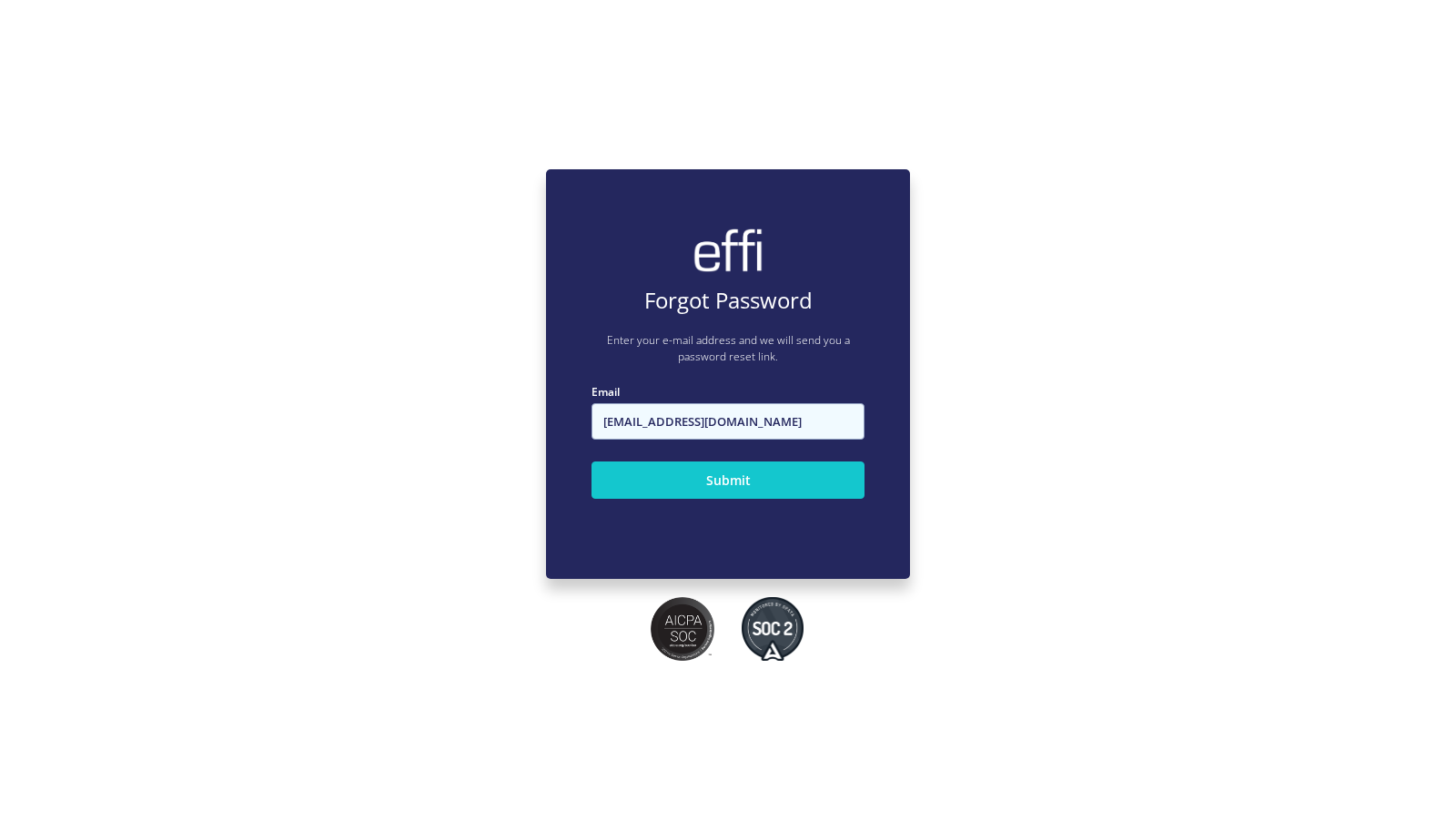
click at [709, 429] on input "Infinity@effi.com.au" at bounding box center [728, 421] width 273 height 37
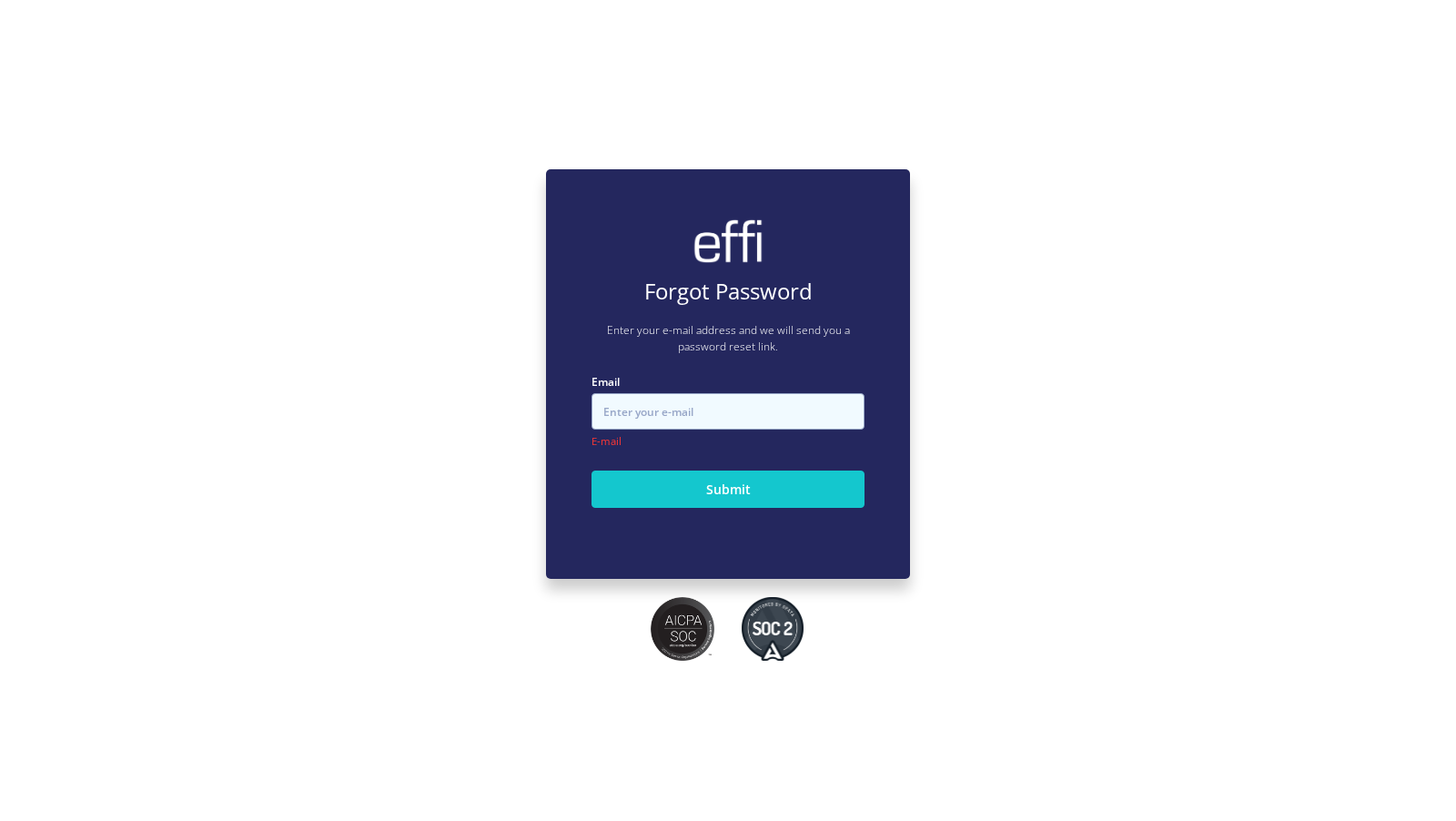
paste input "ray@tayloredsf.com.au"
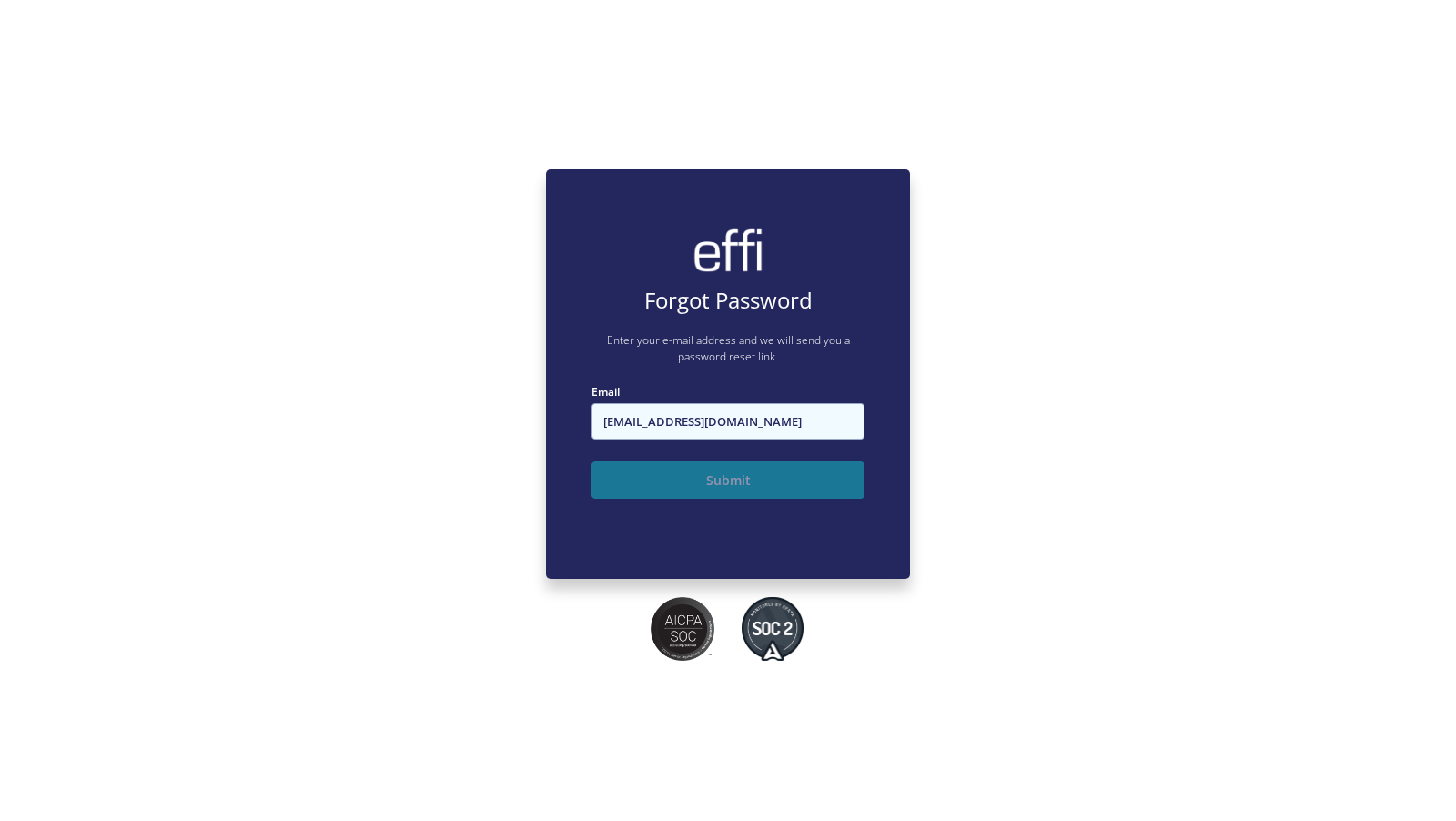
type input "ray@tayloredsf.com.au"
click at [653, 482] on button "Submit" at bounding box center [728, 481] width 273 height 38
